Goal: Navigation & Orientation: Find specific page/section

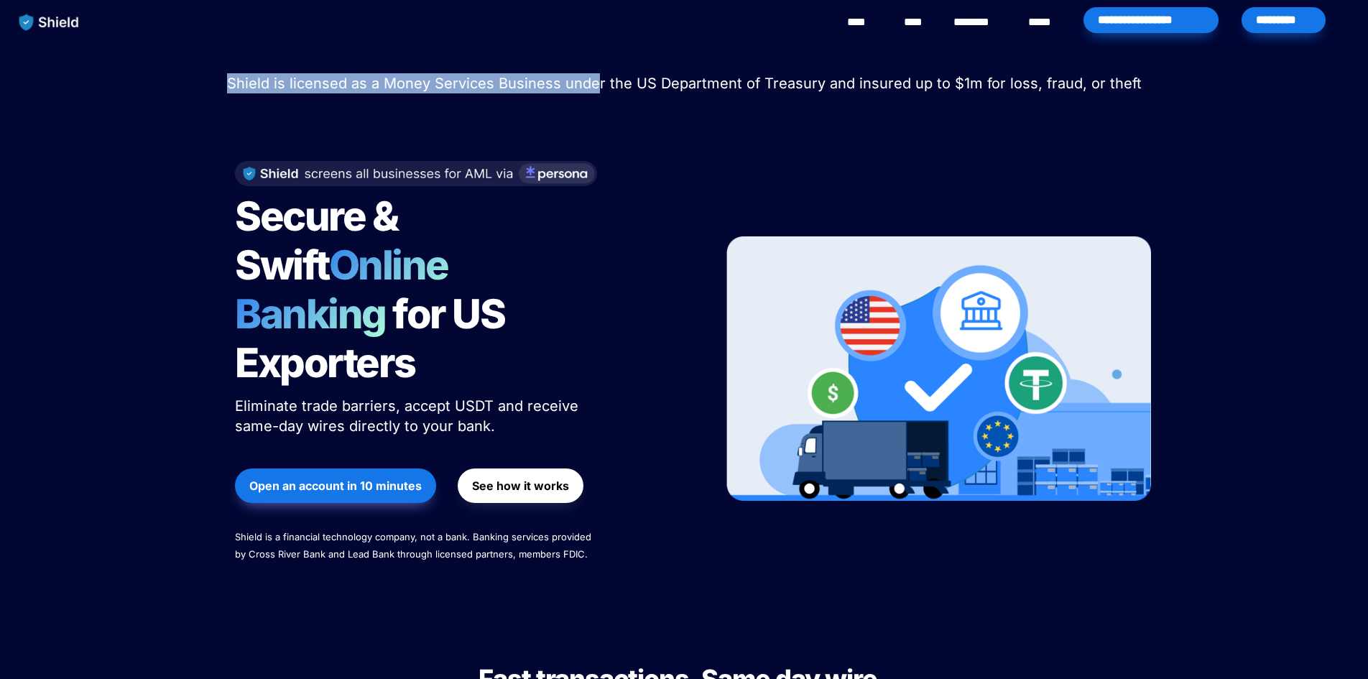
drag, startPoint x: 201, startPoint y: 79, endPoint x: 604, endPoint y: 86, distance: 402.5
click at [604, 86] on p "Shield is licensed as a Money Services Business under the US Department of Trea…" at bounding box center [684, 83] width 1333 height 26
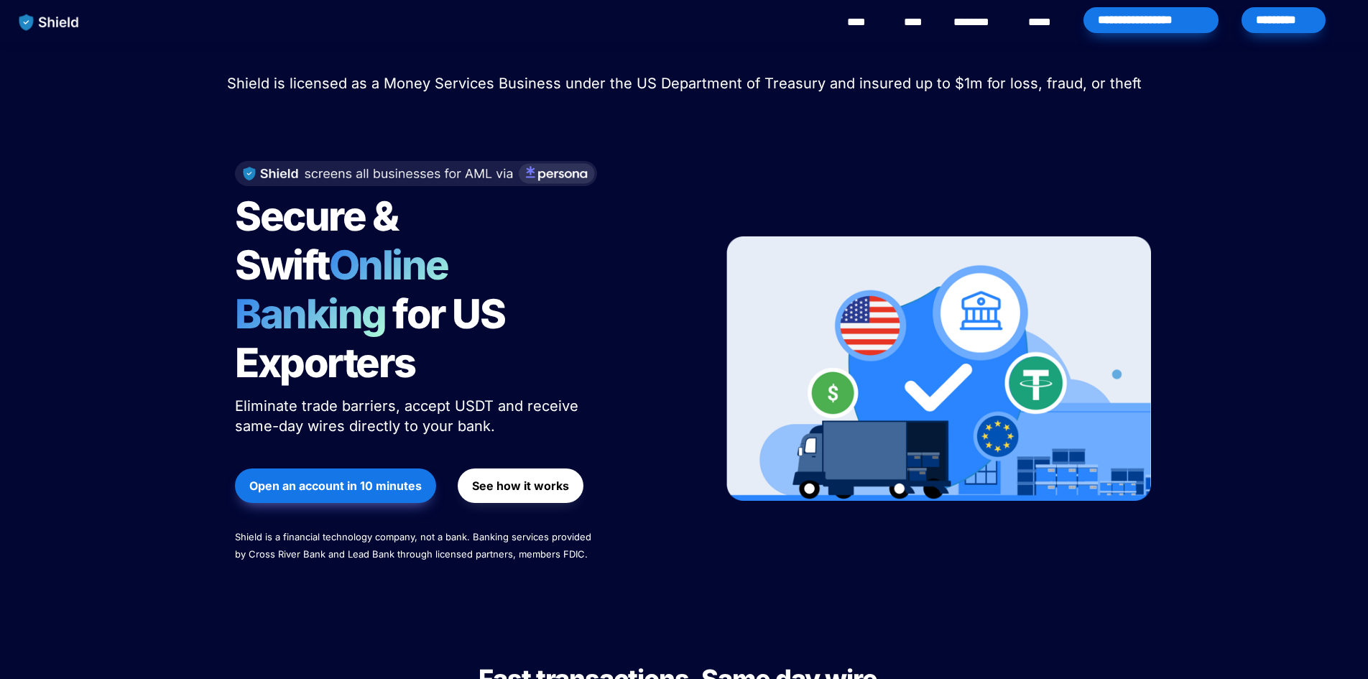
click at [666, 148] on div "Secure & Swift Online Banking for US Exporters Eliminate trade barriers, accept…" at bounding box center [461, 369] width 488 height 445
click at [835, 180] on div at bounding box center [939, 369] width 425 height 445
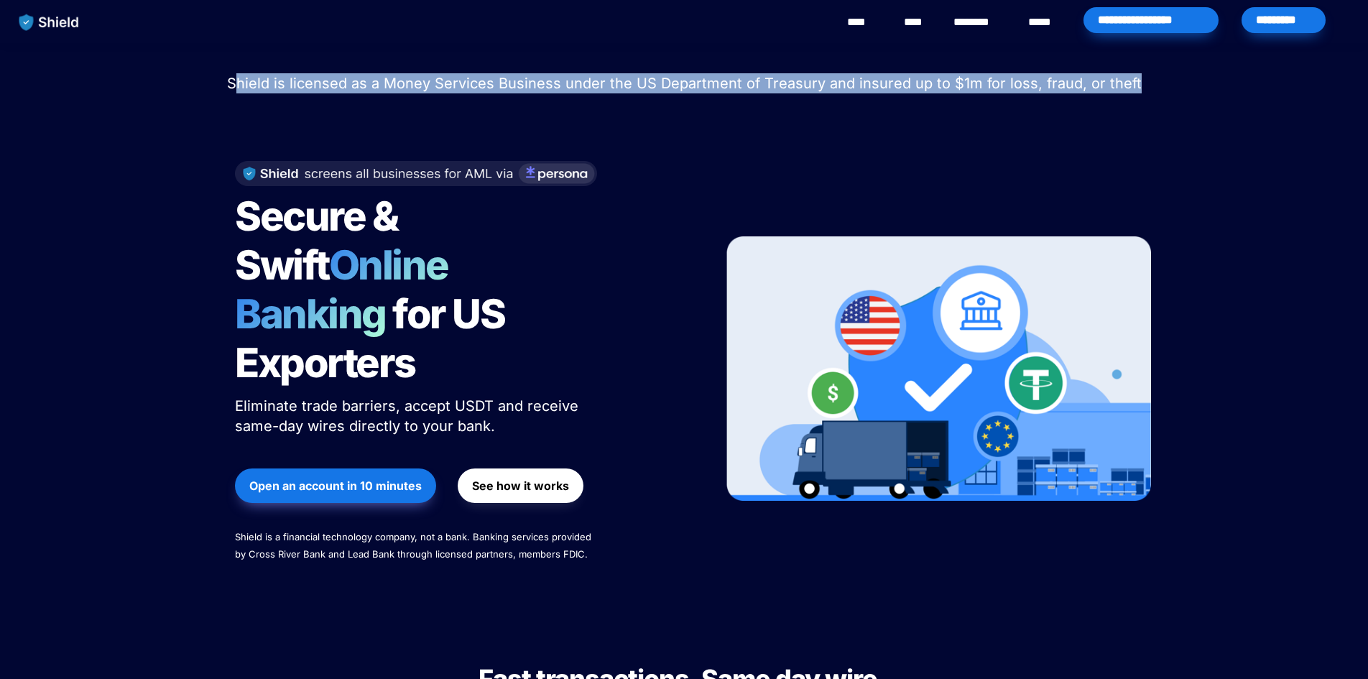
drag, startPoint x: 248, startPoint y: 77, endPoint x: 581, endPoint y: 113, distance: 335.4
click at [581, 113] on div "Shield raised $2.1M in an oversubscribed pre-seed round! Read here to learn mor…" at bounding box center [684, 331] width 1368 height 577
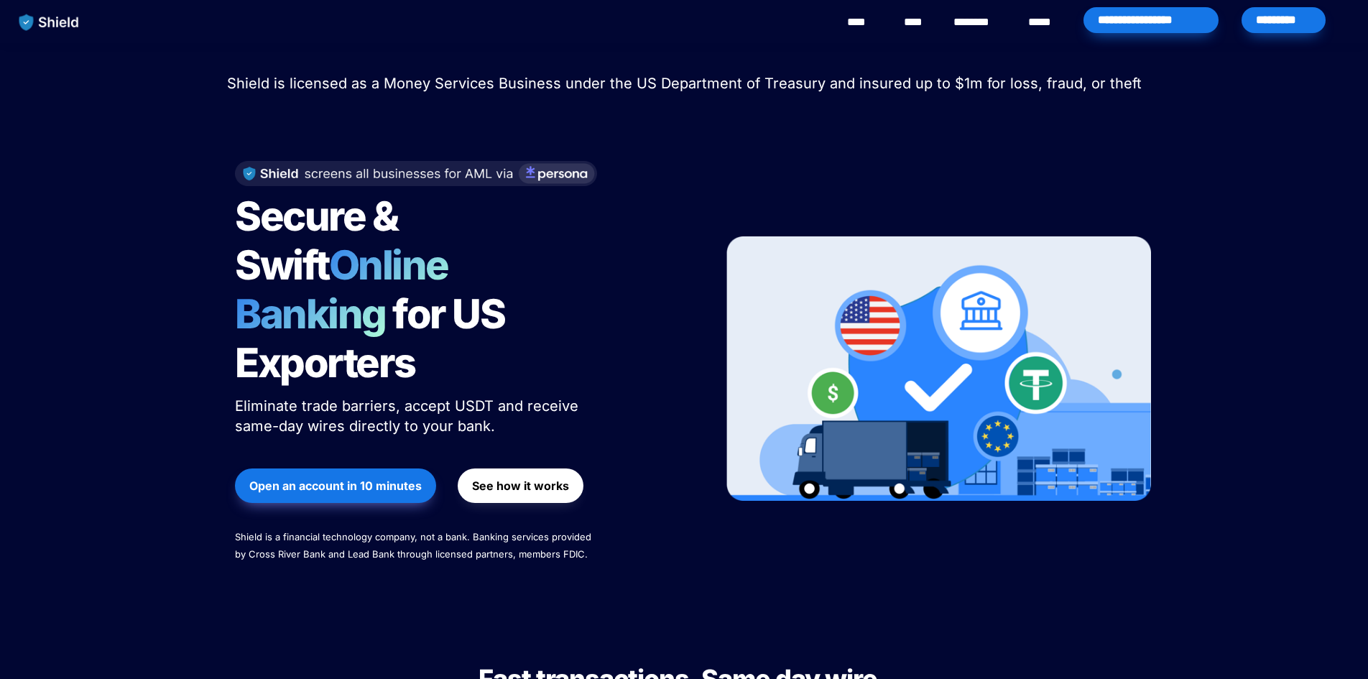
click at [676, 150] on div "Secure & Swift Online Banking for US Exporters Eliminate trade barriers, accept…" at bounding box center [461, 369] width 488 height 445
click at [958, 26] on link "********" at bounding box center [979, 22] width 51 height 17
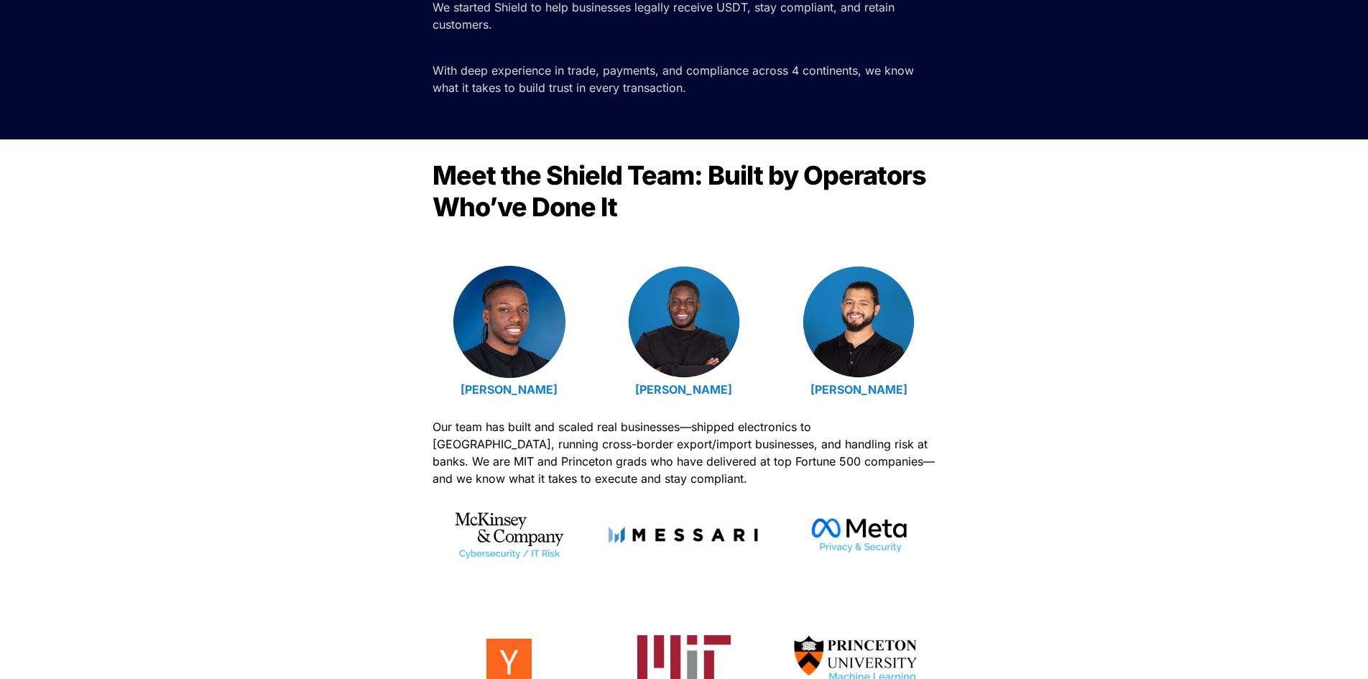
scroll to position [503, 0]
